Goal: Find contact information: Find contact information

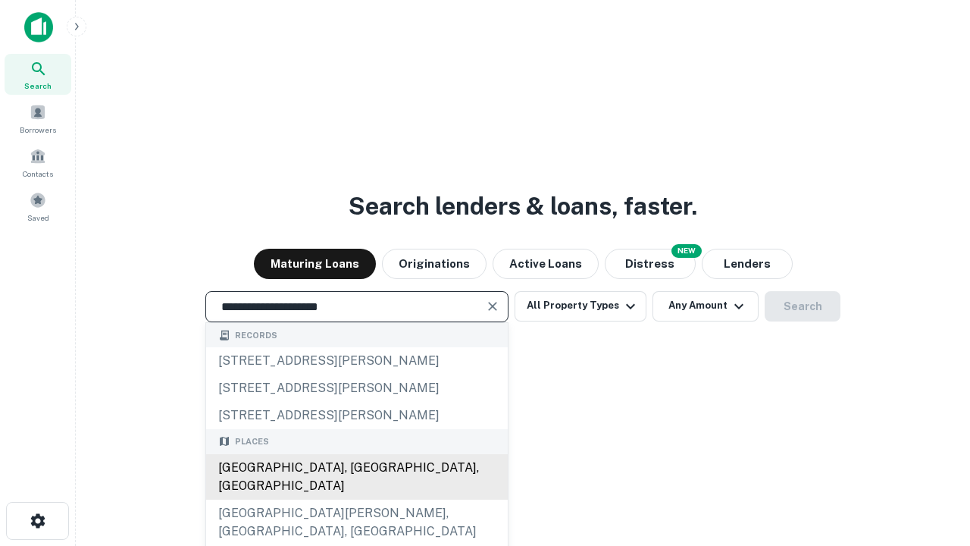
click at [356, 499] on div "Santa Monica, CA, USA" at bounding box center [357, 476] width 302 height 45
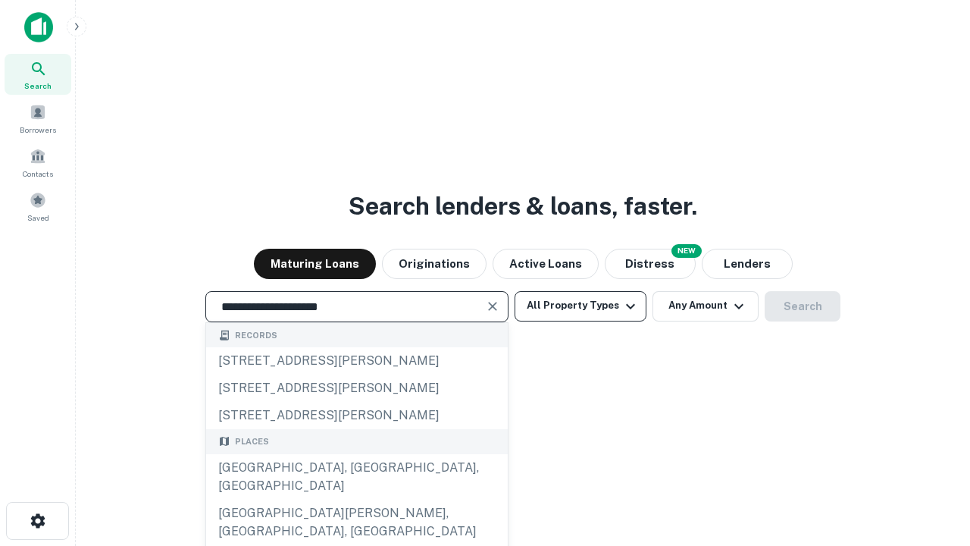
type input "**********"
click at [580, 305] on button "All Property Types" at bounding box center [581, 306] width 132 height 30
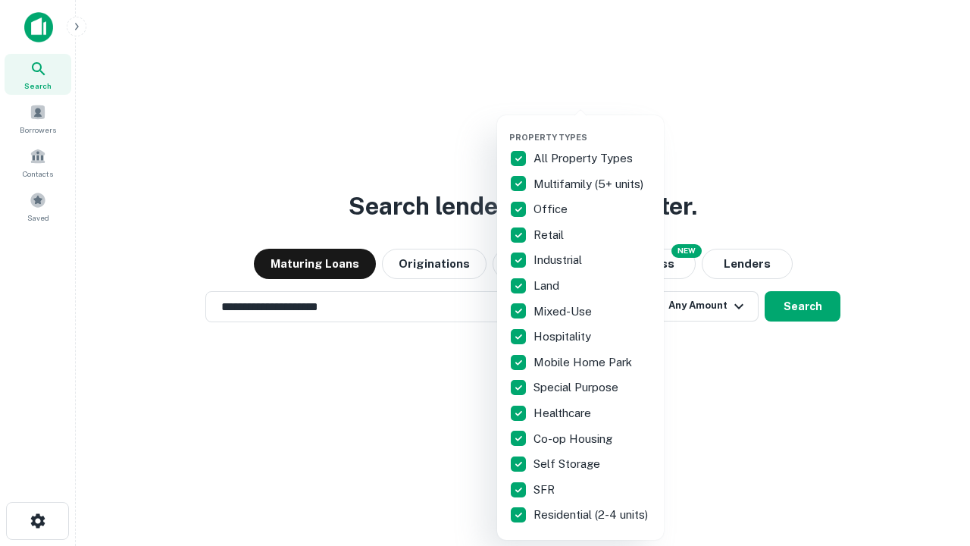
click at [593, 127] on button "button" at bounding box center [592, 127] width 167 height 1
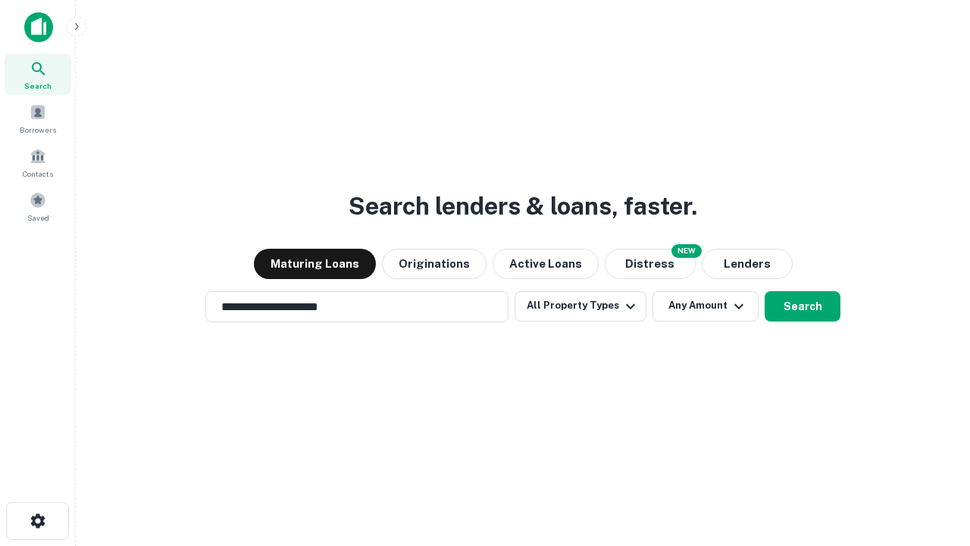
scroll to position [9, 183]
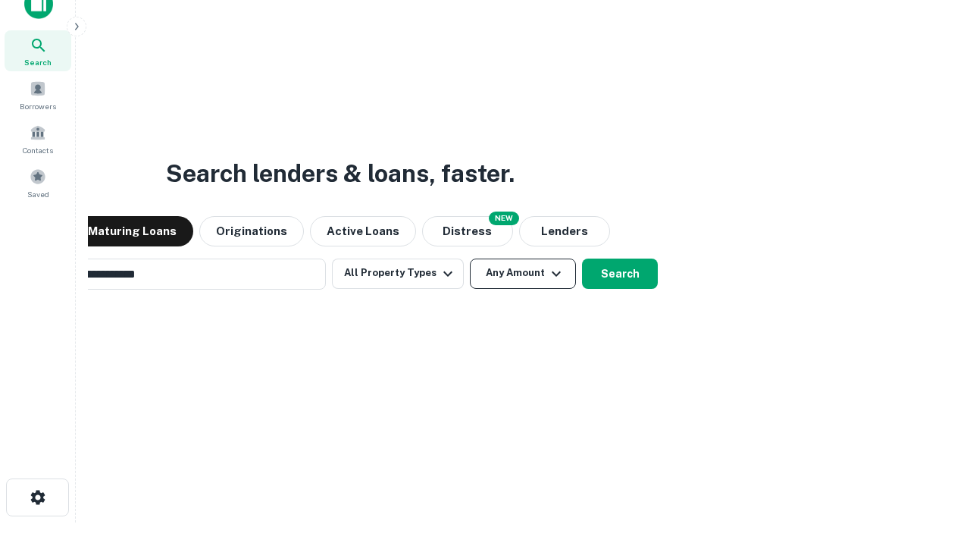
click at [470, 258] on button "Any Amount" at bounding box center [523, 273] width 106 height 30
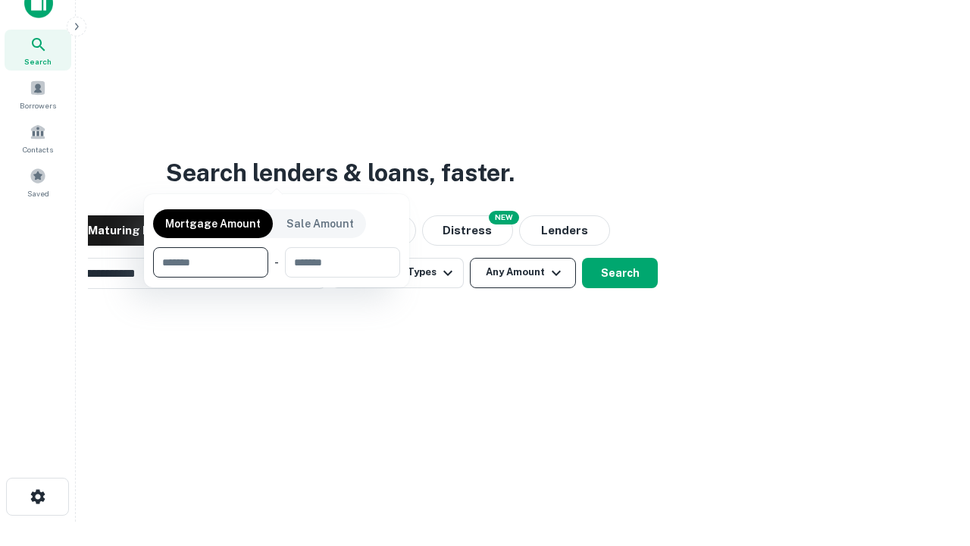
scroll to position [109, 429]
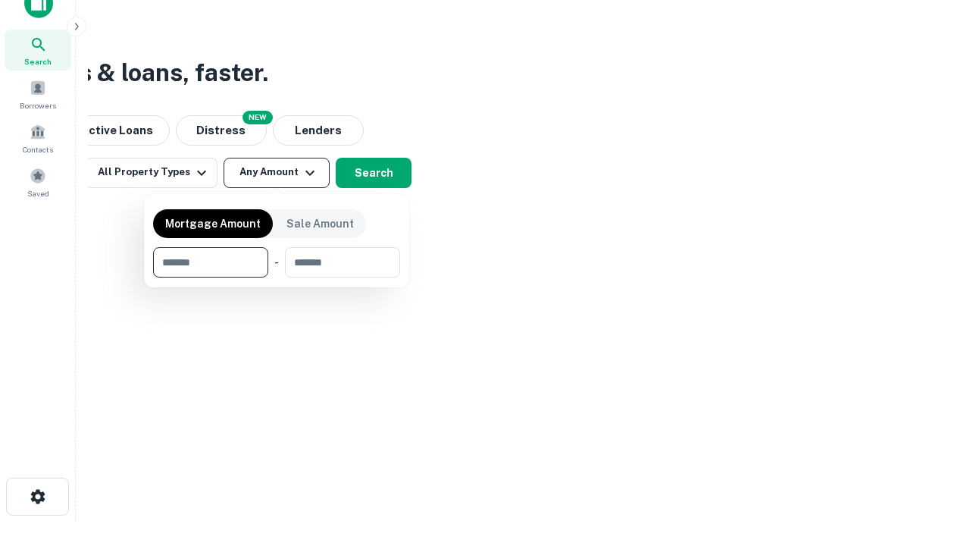
type input "*******"
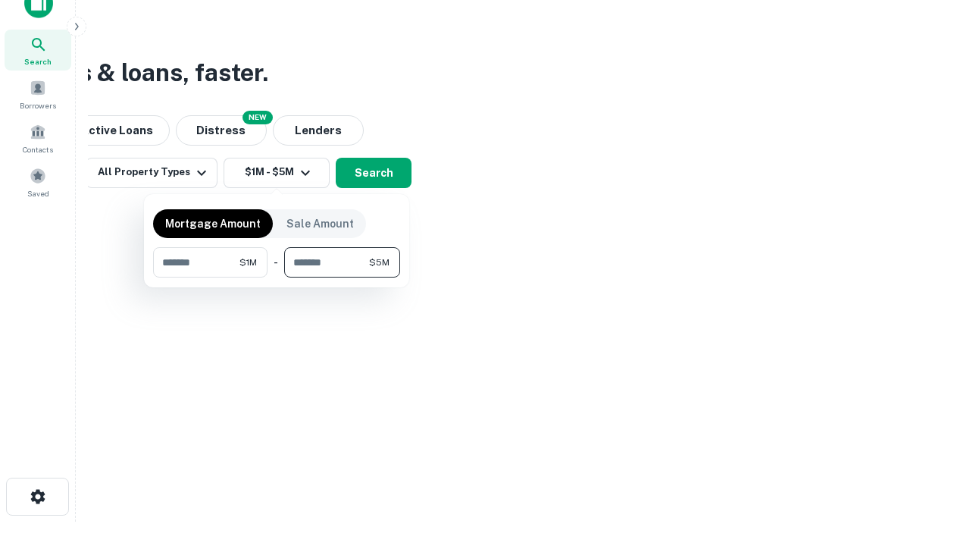
type input "*******"
click at [277, 277] on button "button" at bounding box center [276, 277] width 247 height 1
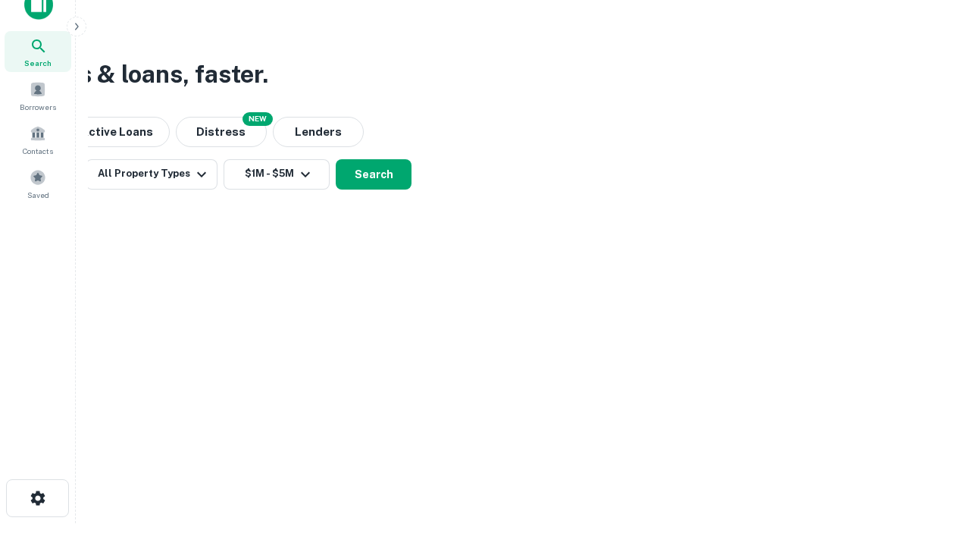
scroll to position [9, 280]
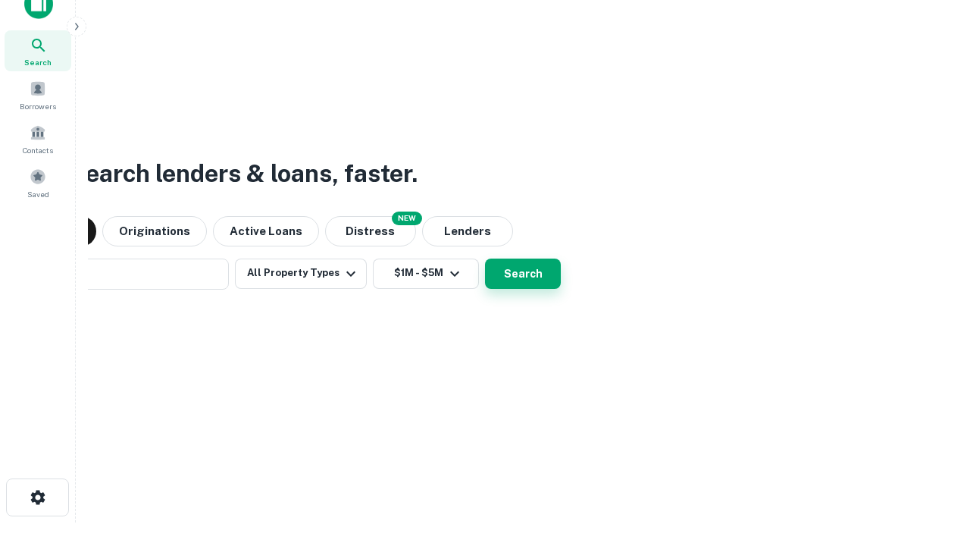
click at [485, 258] on button "Search" at bounding box center [523, 273] width 76 height 30
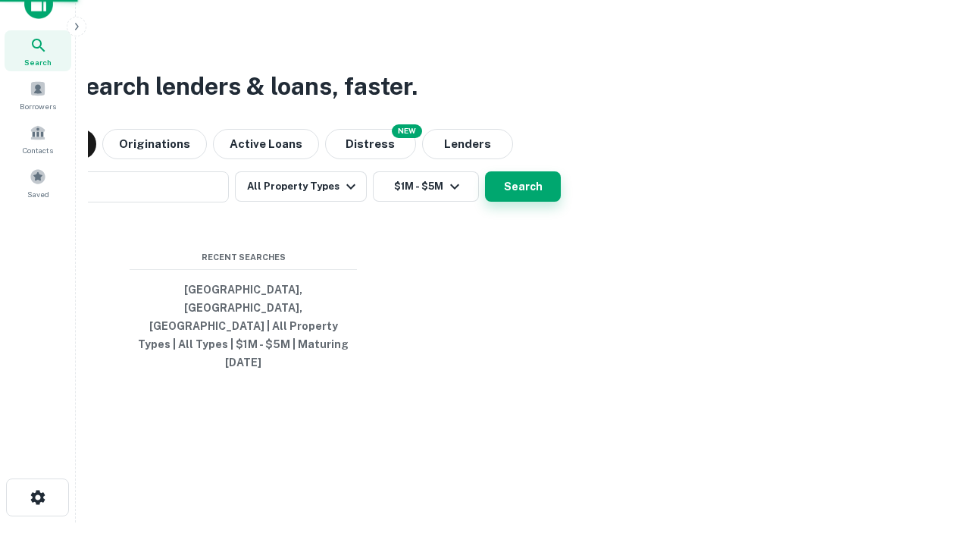
scroll to position [40, 429]
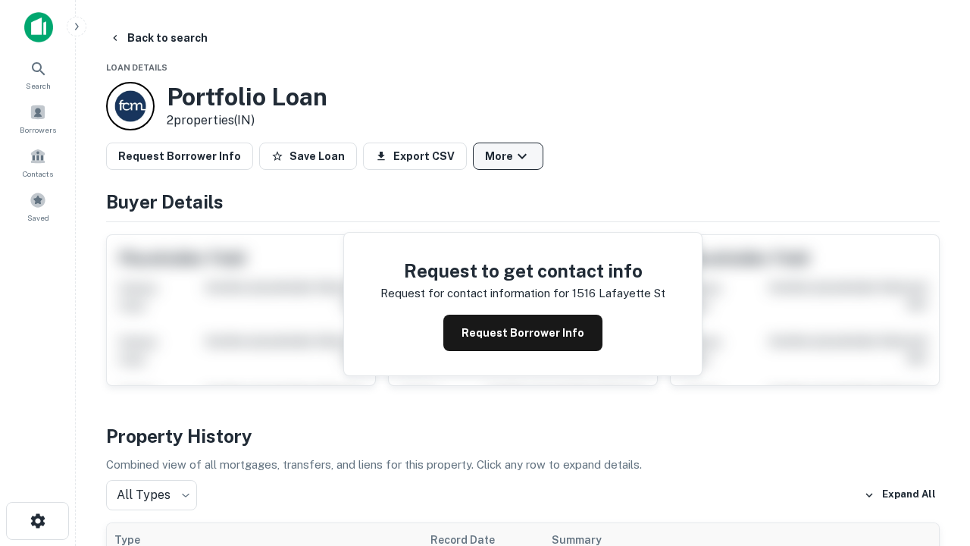
click at [508, 156] on button "More" at bounding box center [508, 155] width 70 height 27
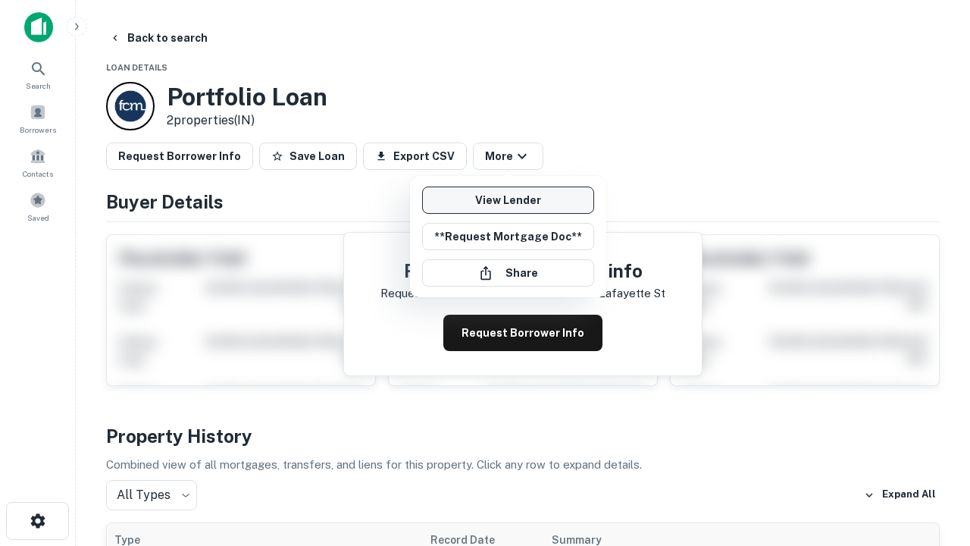
click at [508, 200] on link "View Lender" at bounding box center [508, 199] width 172 height 27
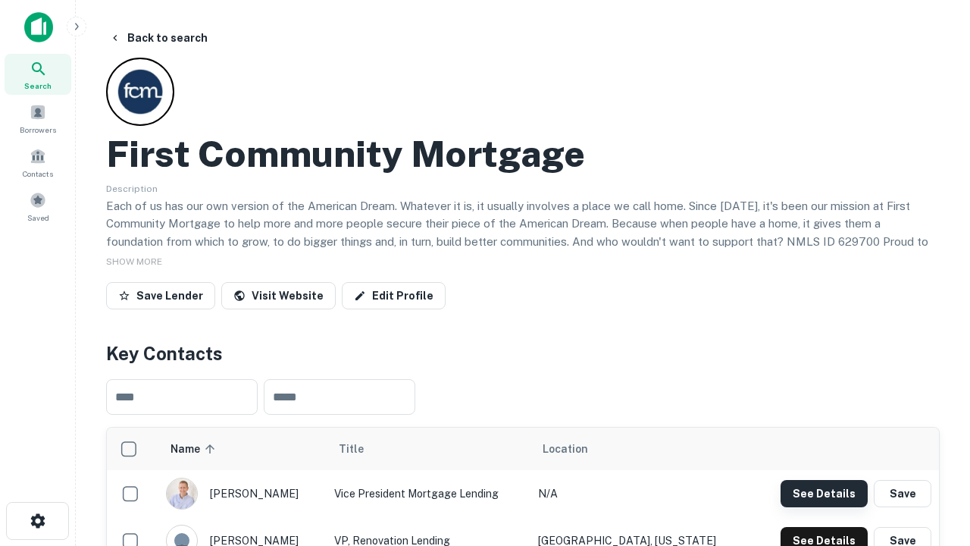
click at [824, 493] on button "See Details" at bounding box center [824, 493] width 87 height 27
click at [37, 521] on icon "button" at bounding box center [38, 521] width 18 height 18
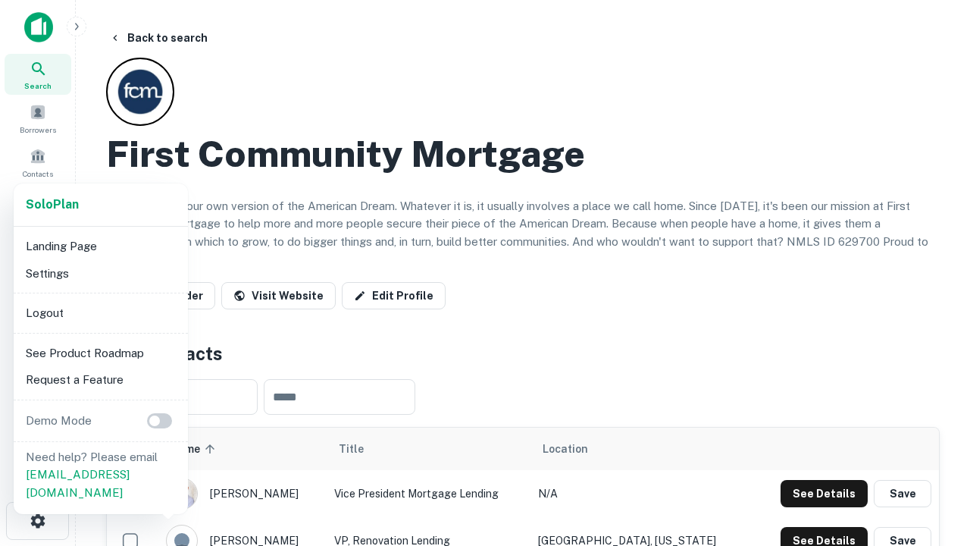
click at [100, 312] on li "Logout" at bounding box center [101, 312] width 162 height 27
